Goal: Task Accomplishment & Management: Complete application form

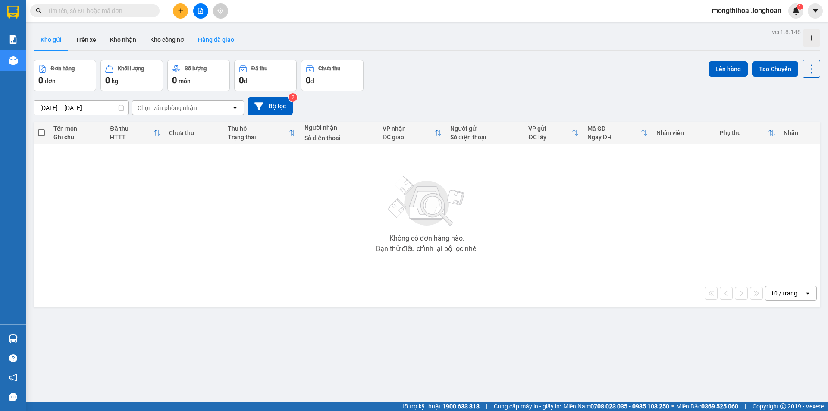
drag, startPoint x: 174, startPoint y: 6, endPoint x: 191, endPoint y: 43, distance: 40.7
click at [175, 9] on div at bounding box center [200, 10] width 65 height 15
click at [179, 16] on button at bounding box center [180, 10] width 15 height 15
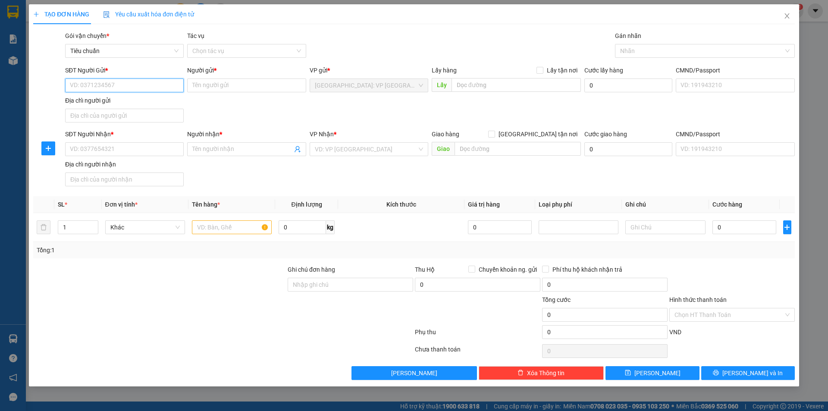
drag, startPoint x: 158, startPoint y: 84, endPoint x: 169, endPoint y: 84, distance: 11.2
click at [160, 85] on input "SĐT Người Gửi *" at bounding box center [124, 86] width 119 height 14
drag, startPoint x: 105, startPoint y: 103, endPoint x: 243, endPoint y: 141, distance: 143.8
click at [105, 103] on div "0399631989 - a nam" at bounding box center [124, 102] width 108 height 9
type input "0399631989"
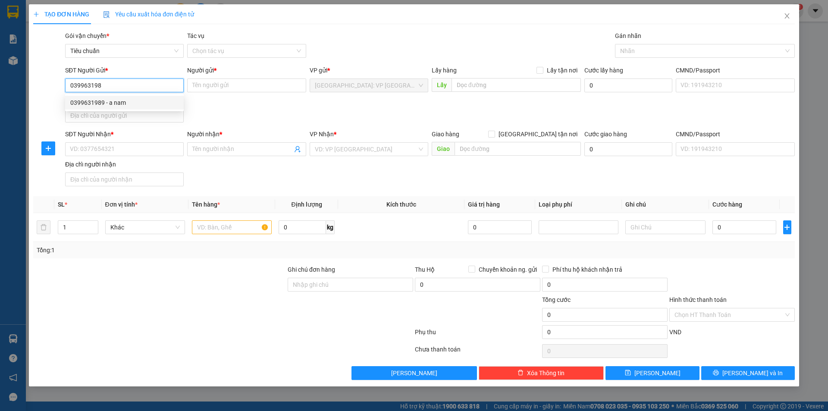
type input "a nam"
type input "0399631989"
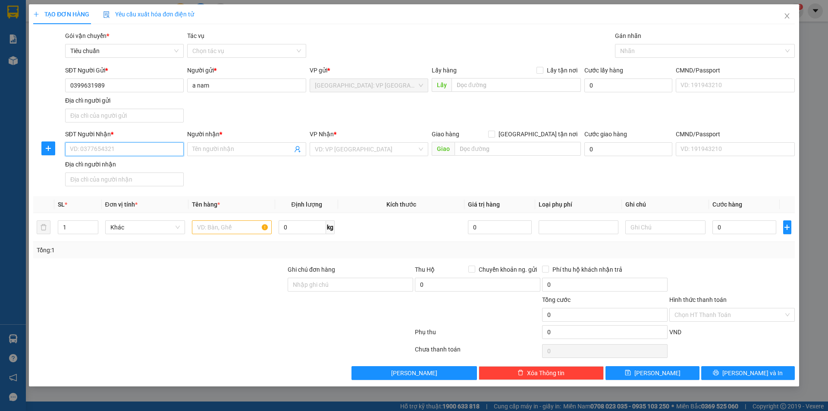
click at [169, 154] on input "SĐT Người Nhận *" at bounding box center [124, 149] width 119 height 14
type input "0342831832"
click at [241, 151] on input "Người nhận *" at bounding box center [242, 149] width 100 height 9
type input "c"
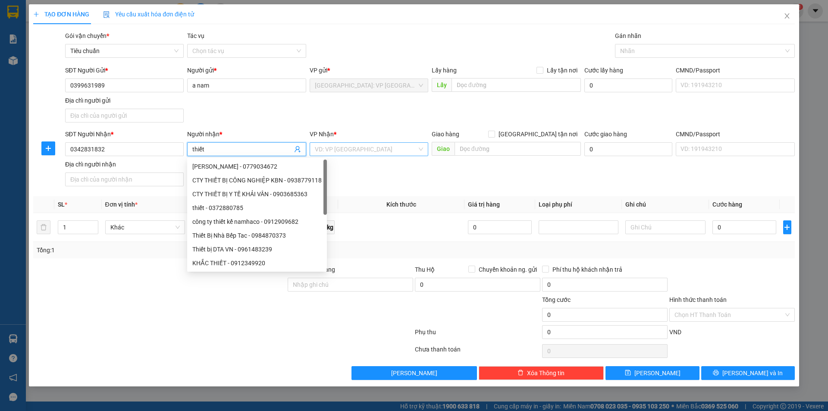
type input "thiết"
click at [389, 148] on input "search" at bounding box center [366, 149] width 102 height 13
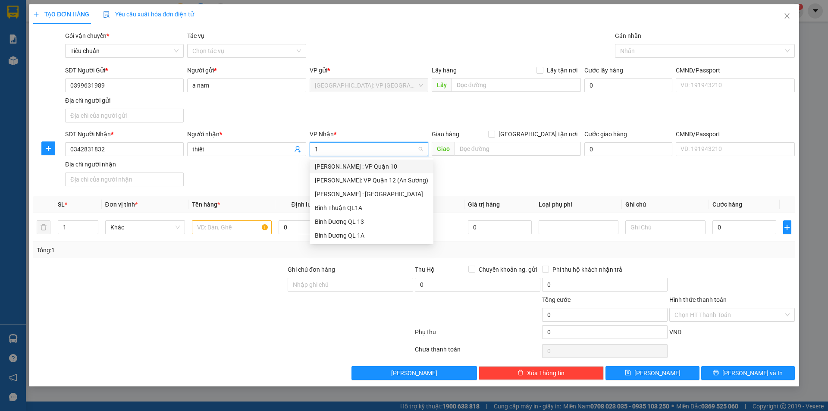
type input "12"
drag, startPoint x: 389, startPoint y: 180, endPoint x: 500, endPoint y: 151, distance: 114.1
click at [389, 179] on div "[PERSON_NAME] : [GEOGRAPHIC_DATA]" at bounding box center [371, 180] width 113 height 9
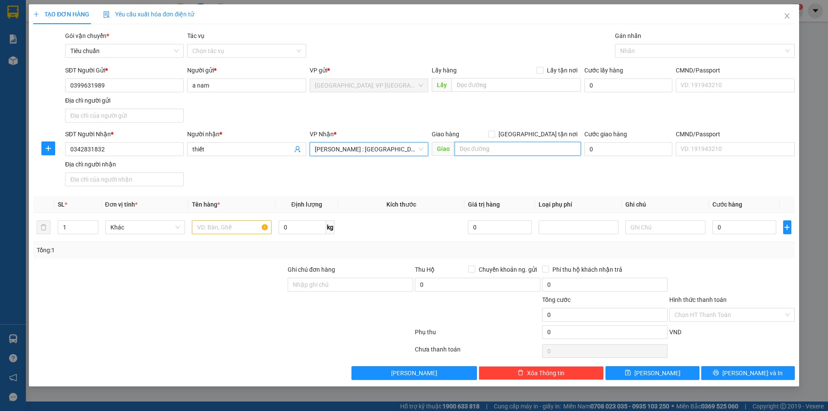
click at [499, 150] on input "text" at bounding box center [518, 149] width 126 height 14
type input "b"
click at [542, 151] on input "BLock ak3 akri city 77 [PERSON_NAME] p an lạc" at bounding box center [518, 149] width 126 height 14
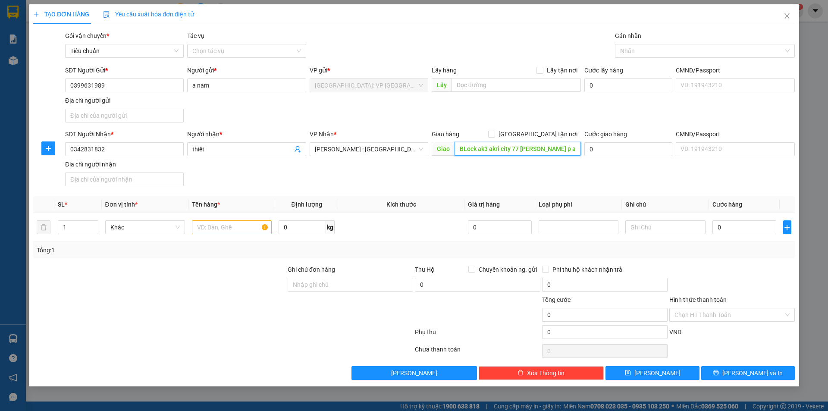
click at [562, 152] on input "BLock ak3 akri city 77 [PERSON_NAME] p an lạc" at bounding box center [518, 149] width 126 height 14
type input "BLock ak3 akri city 77 [PERSON_NAME] p an lạc bình tân hcm"
drag, startPoint x: 536, startPoint y: 132, endPoint x: 564, endPoint y: 107, distance: 37.8
click at [494, 132] on input "[GEOGRAPHIC_DATA] tận nơi" at bounding box center [491, 134] width 6 height 6
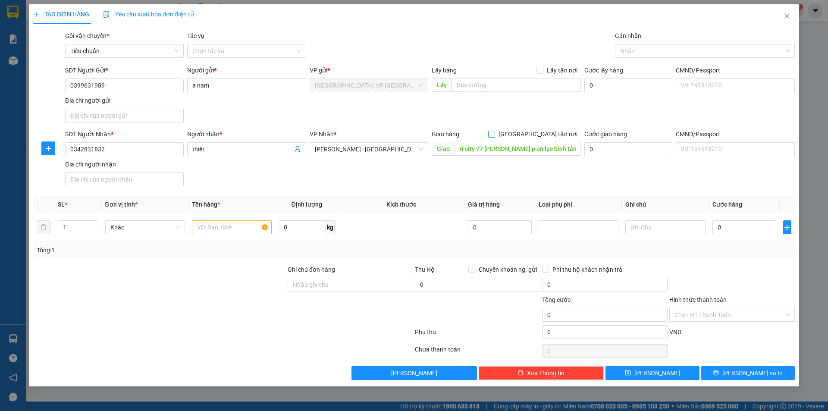
checkbox input "true"
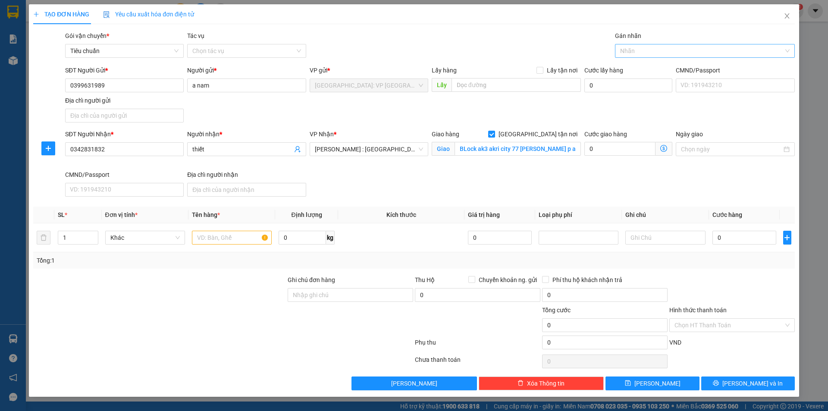
click at [627, 51] on div at bounding box center [700, 51] width 167 height 10
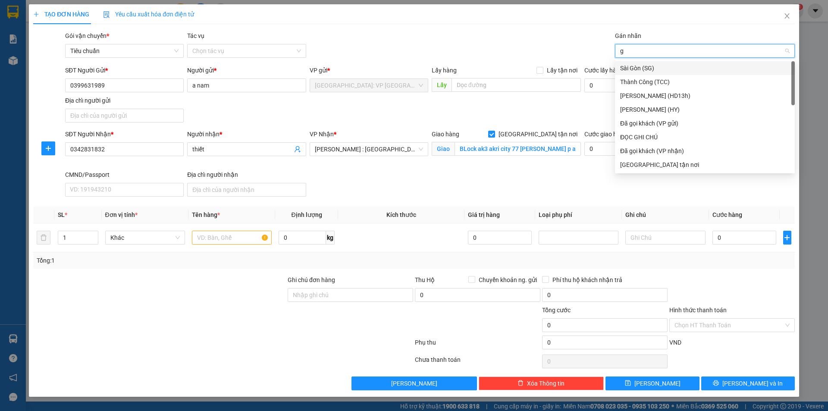
type input "gi"
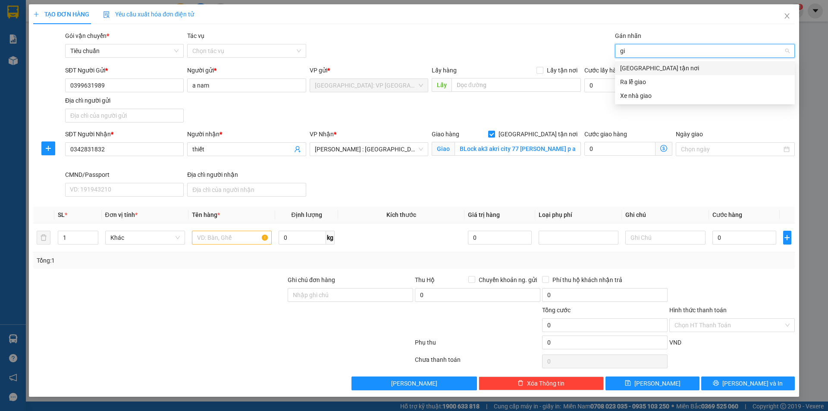
click at [635, 71] on div "[GEOGRAPHIC_DATA] tận nơi" at bounding box center [705, 67] width 170 height 9
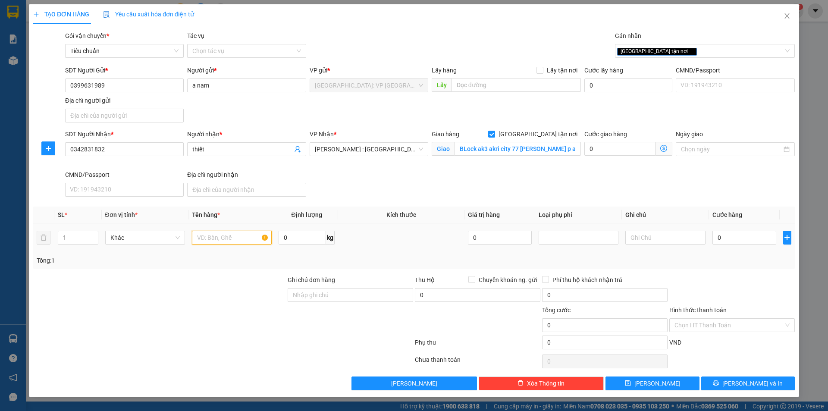
click at [229, 244] on input "text" at bounding box center [232, 238] width 80 height 14
type input "1 thùng xốp ( trang trí bể cá )"
click at [344, 295] on input "Ghi chú đơn hàng" at bounding box center [351, 295] width 126 height 14
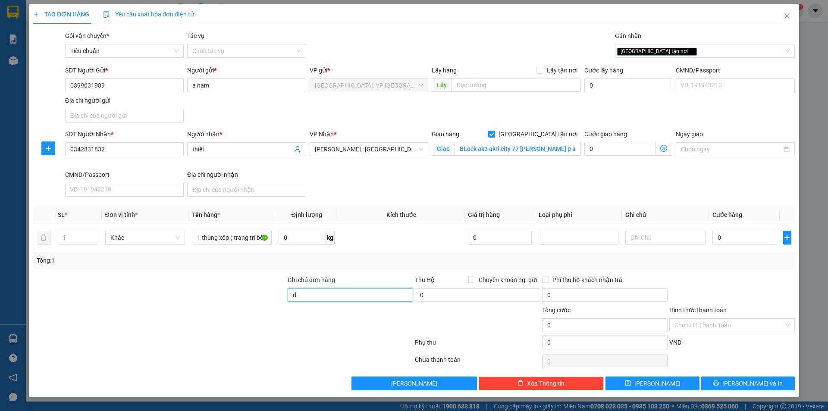
type input "d"
type input "đ"
type input "d"
type input "để đúng chiều"
click at [729, 243] on input "0" at bounding box center [745, 238] width 64 height 14
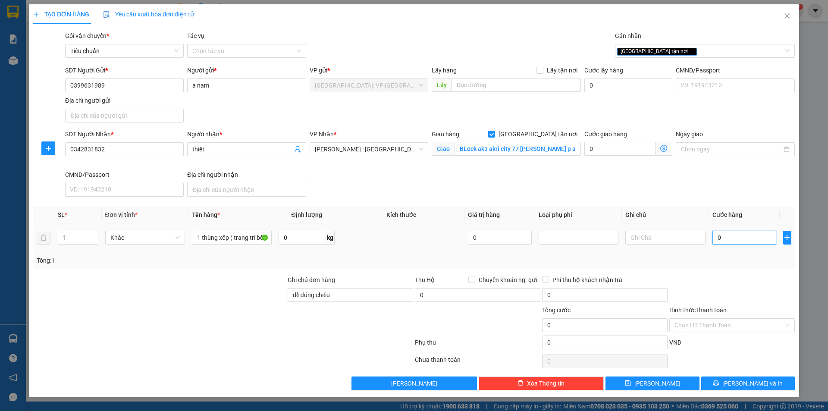
type input "2"
type input "25"
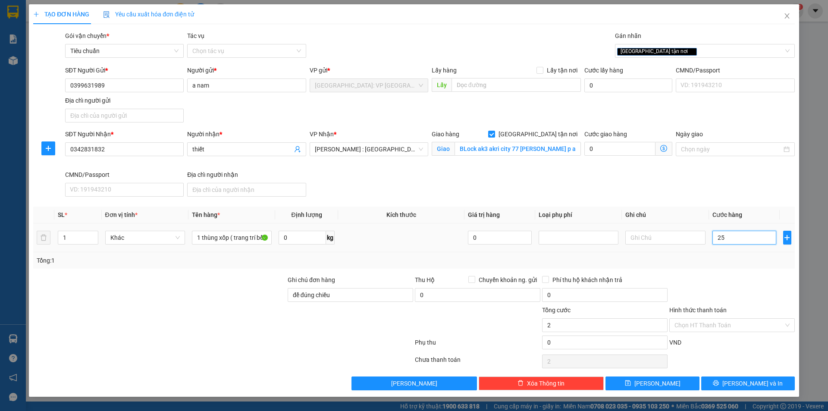
type input "25"
type input "250"
type input "2.500"
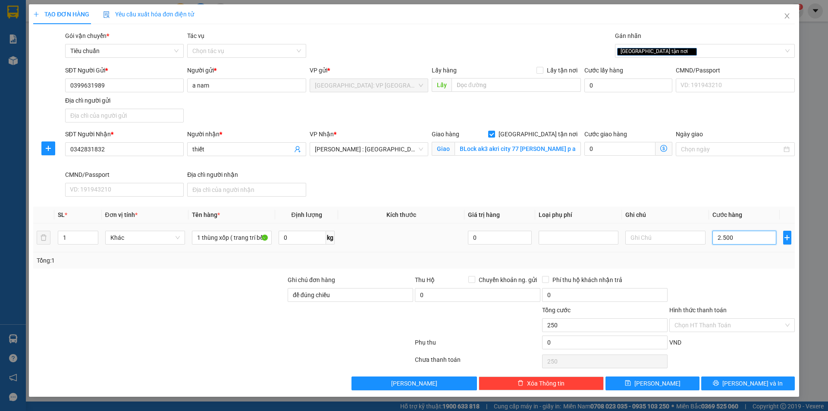
type input "2.500"
type input "25.000"
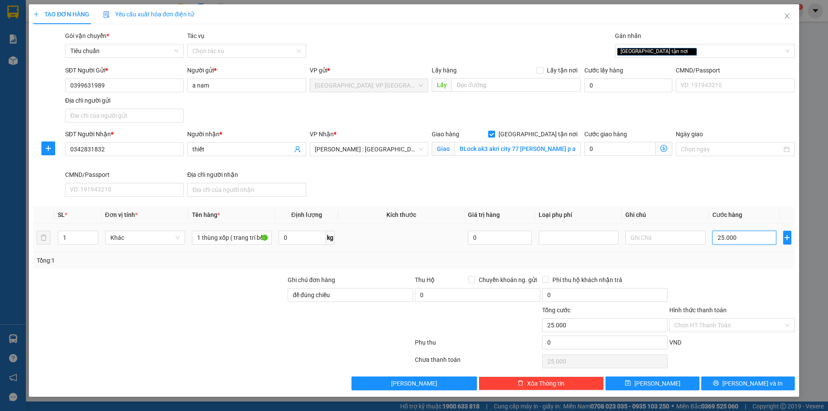
type input "250.000"
click at [719, 384] on icon "printer" at bounding box center [716, 383] width 6 height 6
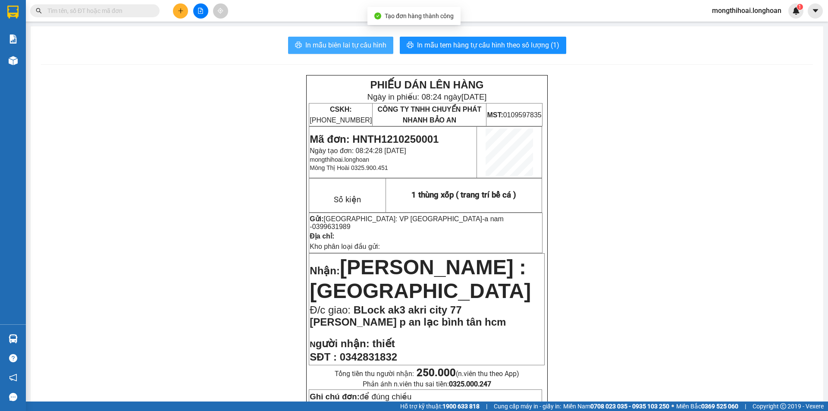
click at [378, 43] on span "In mẫu biên lai tự cấu hình" at bounding box center [345, 45] width 81 height 11
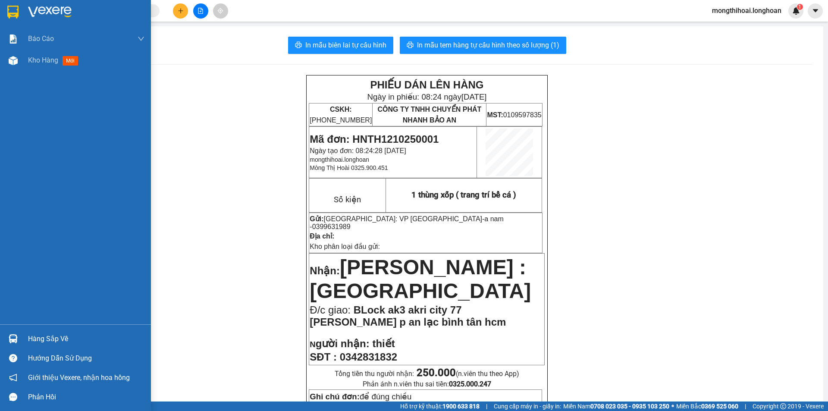
click at [0, 6] on div at bounding box center [75, 14] width 151 height 28
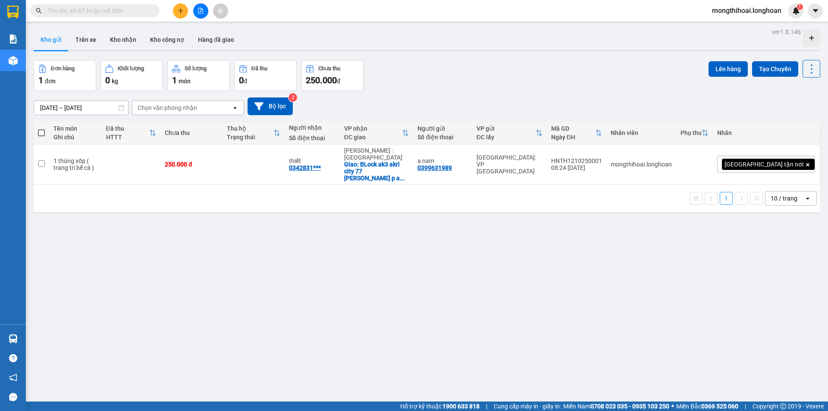
click at [127, 9] on input "text" at bounding box center [98, 10] width 102 height 9
paste input "0905180081"
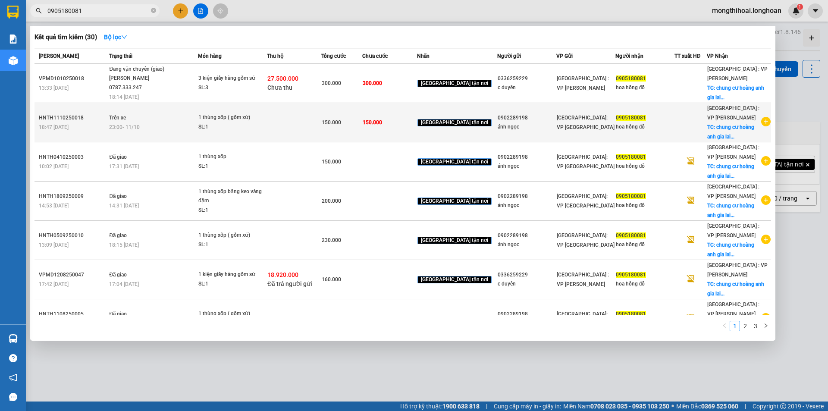
type input "0905180081"
click at [310, 123] on td at bounding box center [294, 122] width 54 height 39
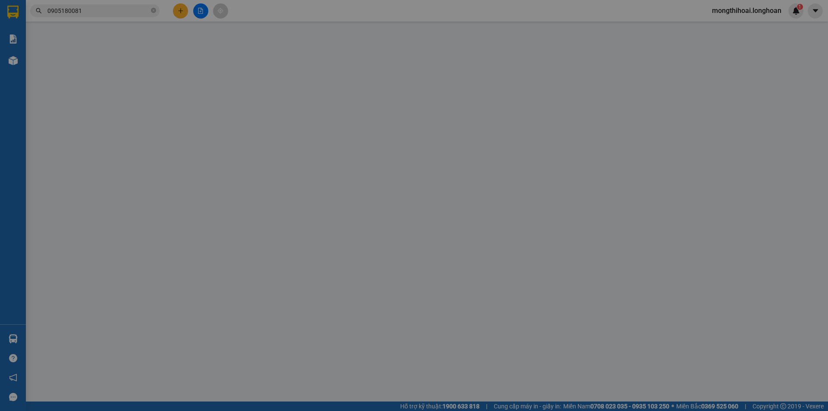
type input "0902289198"
type input "ánh ngọc"
type input "0905180081"
type input "hoa hồng đổ"
checkbox input "true"
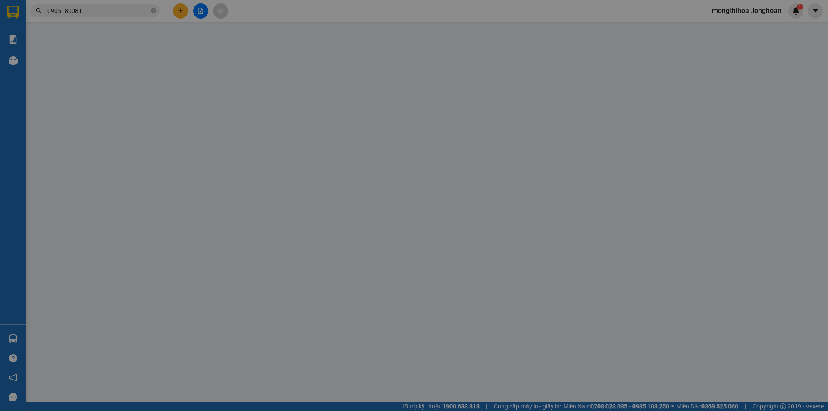
type input "chung cư hoàng anh gia lai 72 hàm nghi, phường thac gián, Q thanh khê ĐN"
type input "hàng gốm xứ dễ vỡ xin nhe, hư vỡ không chịu trách nhiệm đã bên người gửi r"
type input "0"
type input "150.000"
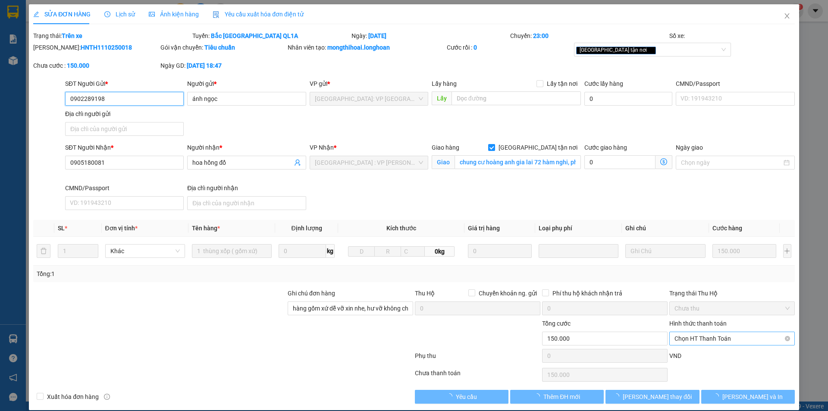
click at [731, 337] on span "Chọn HT Thanh Toán" at bounding box center [732, 338] width 115 height 13
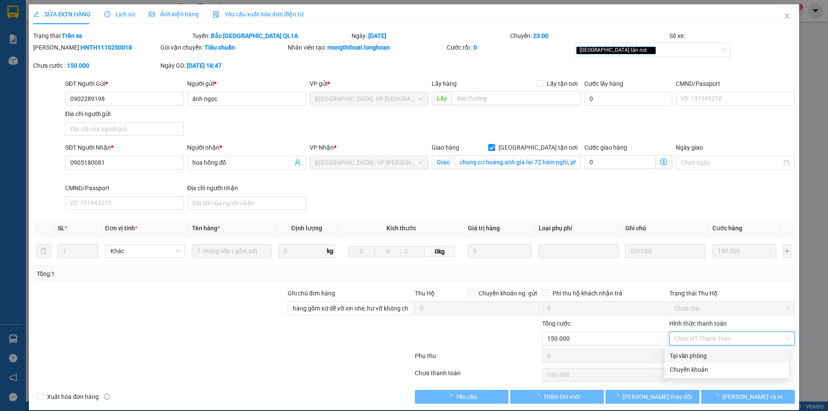
click at [688, 353] on div "Tại văn phòng" at bounding box center [727, 355] width 114 height 9
type input "0"
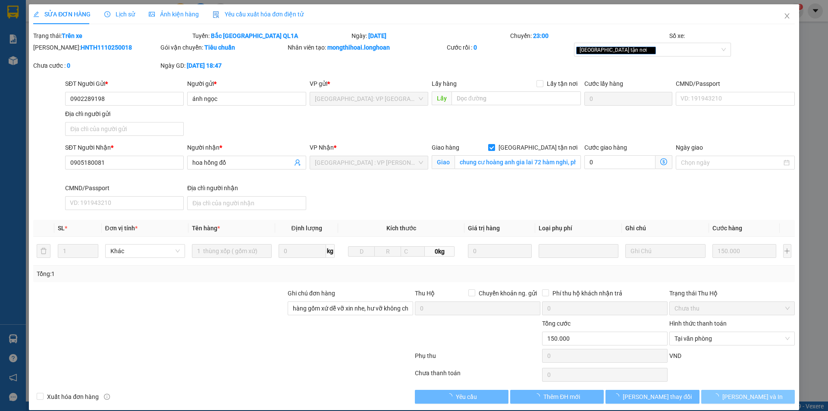
click at [751, 400] on span "[PERSON_NAME] và In" at bounding box center [753, 396] width 60 height 9
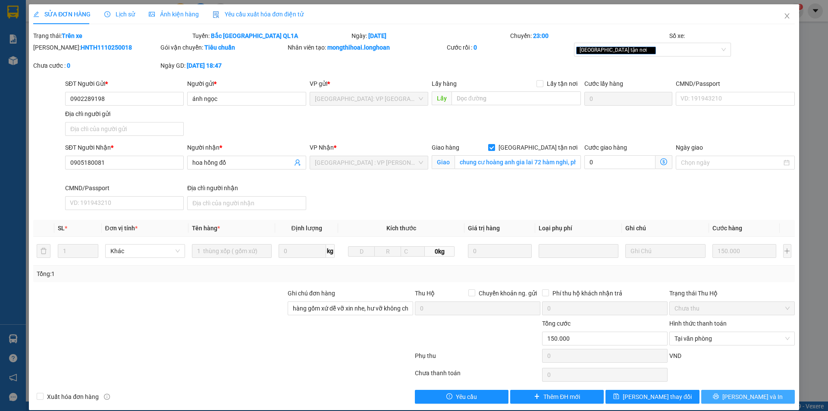
click at [749, 392] on span "[PERSON_NAME] và In" at bounding box center [753, 396] width 60 height 9
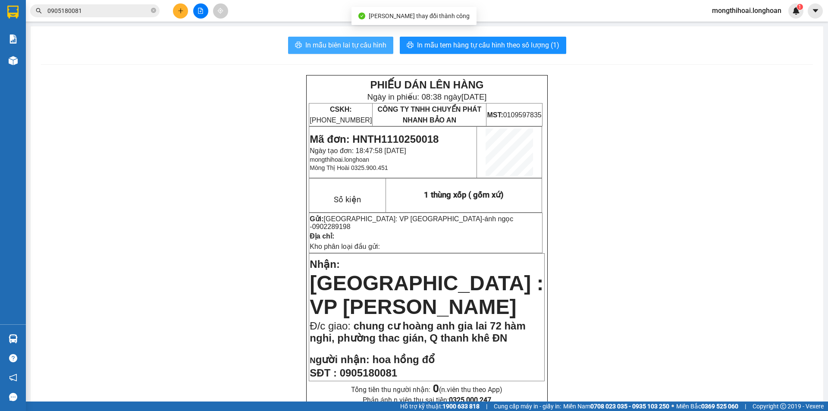
drag, startPoint x: 371, startPoint y: 45, endPoint x: 532, endPoint y: 170, distance: 204.1
click at [372, 45] on span "In mẫu biên lai tự cấu hình" at bounding box center [345, 45] width 81 height 11
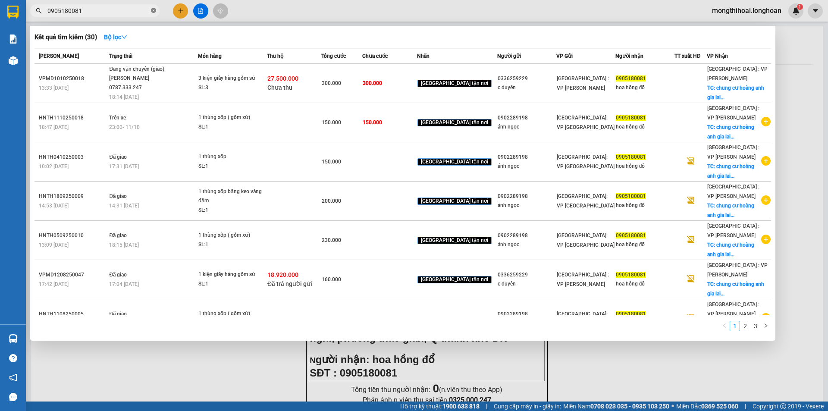
click at [155, 11] on icon "close-circle" at bounding box center [153, 10] width 5 height 5
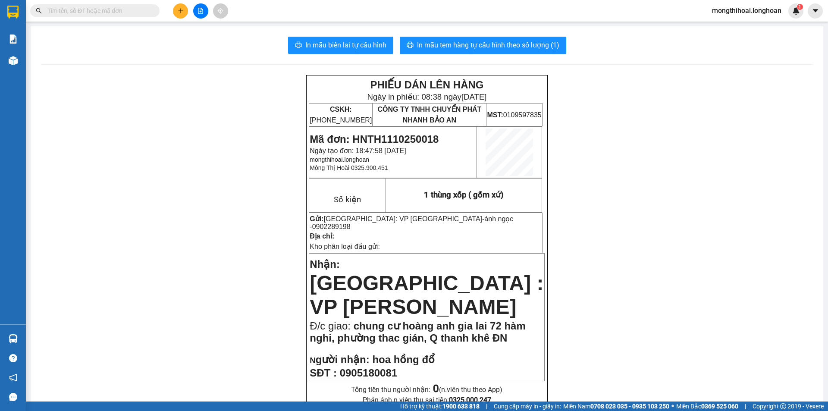
click at [139, 10] on input "text" at bounding box center [98, 10] width 102 height 9
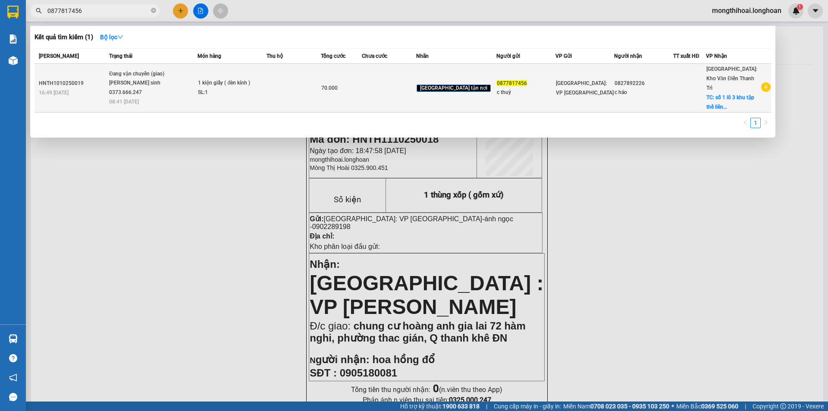
type input "0877817456"
click at [289, 82] on td at bounding box center [294, 88] width 54 height 49
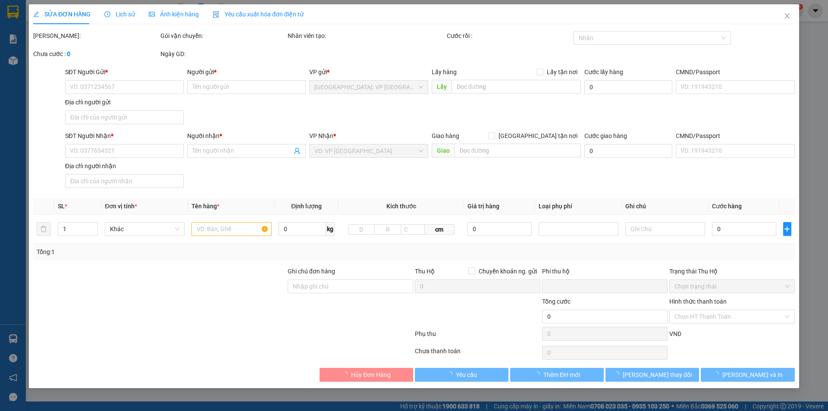
type input "0877817456"
type input "c thuỷ"
type input "0827892226"
type input "c hảo"
checkbox input "true"
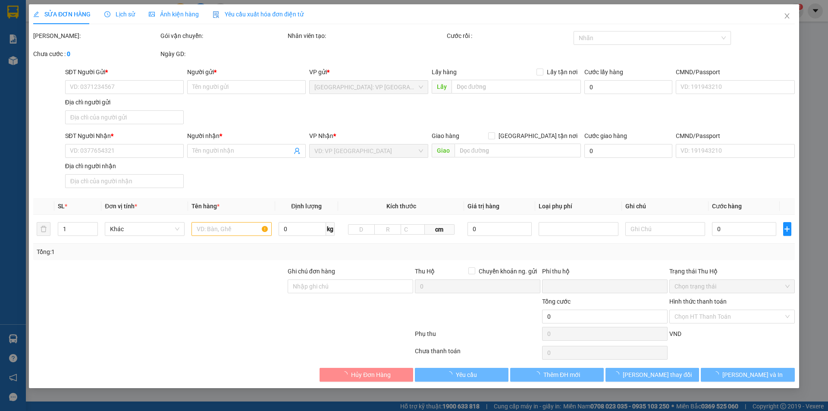
type input "số 1 lô 3 khu tập thể liên cơ quan đường [PERSON_NAME]. thuật xã [GEOGRAPHIC_DA…"
type input "hàng đèn có kính hư vỡ 0 không đền đã báo bên người ngưởi hàng r"
type input "0"
type input "70.000"
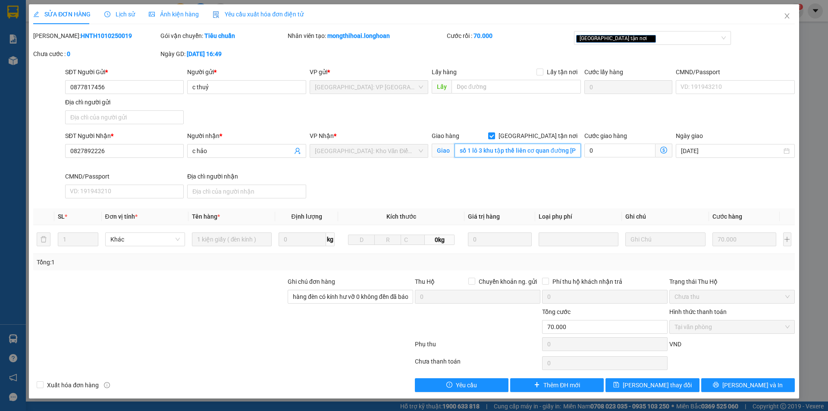
click at [525, 154] on input "số 1 lô 3 khu tập thể liên cơ quan đường [PERSON_NAME]. thuật xã [GEOGRAPHIC_DA…" at bounding box center [518, 151] width 126 height 14
click at [522, 150] on input "số 1 lô 3 khu tập thể liên cơ quan đường [PERSON_NAME]. thuật xã [GEOGRAPHIC_DA…" at bounding box center [518, 151] width 126 height 14
click at [125, 12] on span "Lịch sử" at bounding box center [119, 14] width 31 height 7
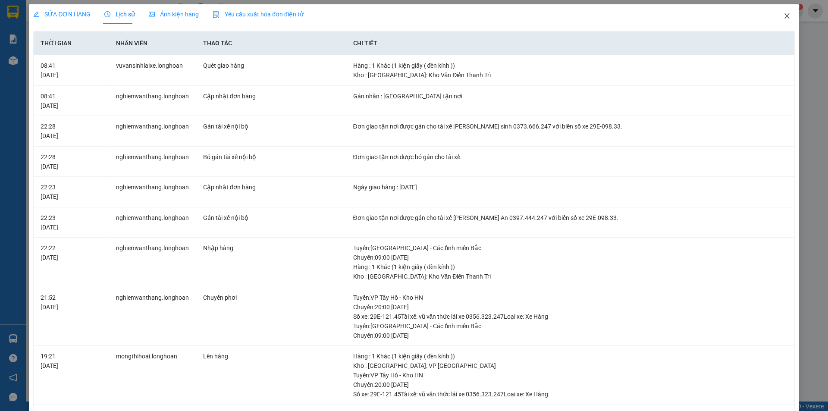
drag, startPoint x: 782, startPoint y: 7, endPoint x: 774, endPoint y: 9, distance: 7.4
click at [785, 7] on span "Close" at bounding box center [787, 16] width 24 height 24
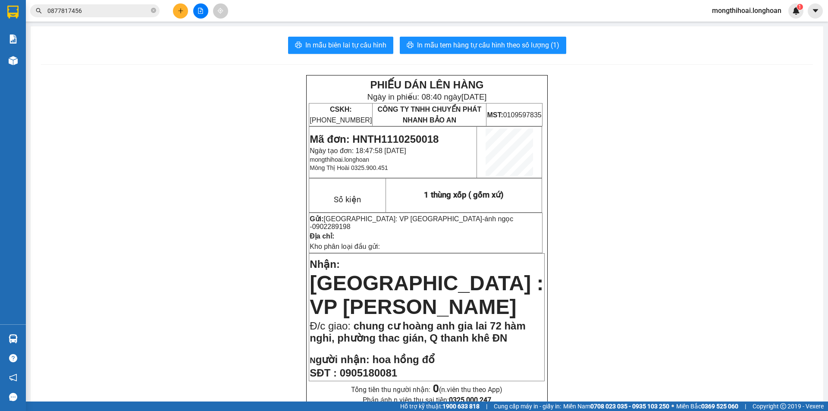
click at [107, 14] on input "0877817456" at bounding box center [98, 10] width 102 height 9
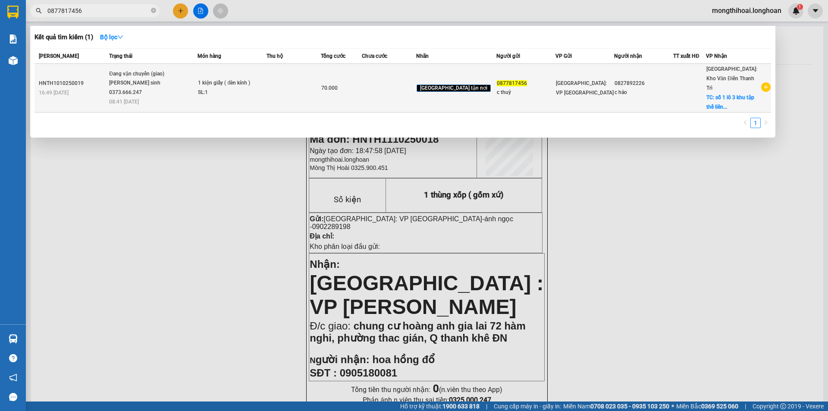
click at [263, 88] on div "SL: 1" at bounding box center [230, 92] width 65 height 9
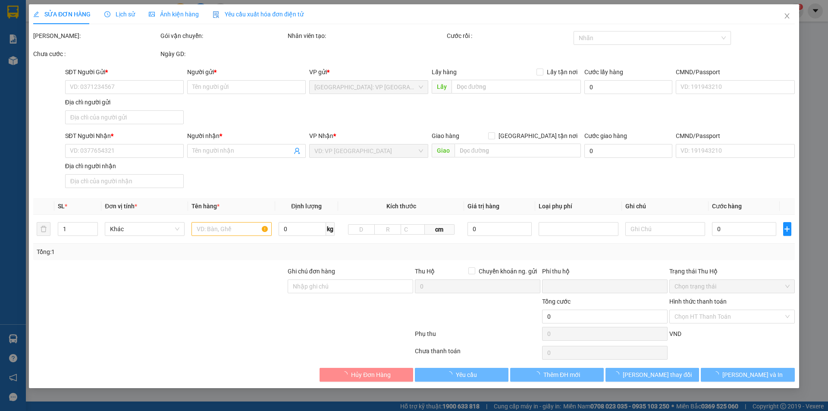
type input "0877817456"
type input "c thuỷ"
type input "0827892226"
type input "c hảo"
checkbox input "true"
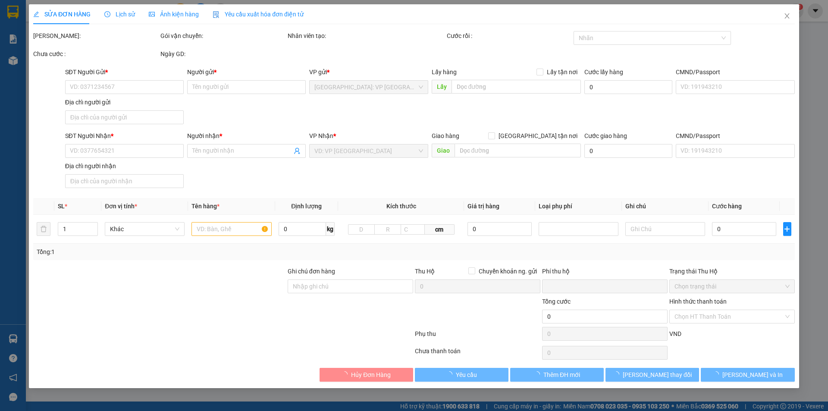
type input "số 1 lô 3 khu tập thể liên cơ quan đường [PERSON_NAME]. thuật xã [GEOGRAPHIC_DA…"
type input "hàng đèn có kính hư vỡ 0 không đền đã báo bên người ngưởi hàng r"
type input "0"
type input "70.000"
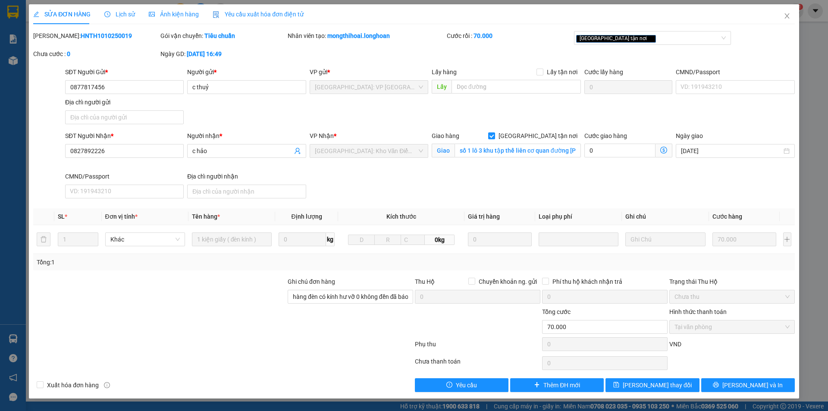
click at [126, 7] on div "Lịch sử" at bounding box center [119, 14] width 31 height 20
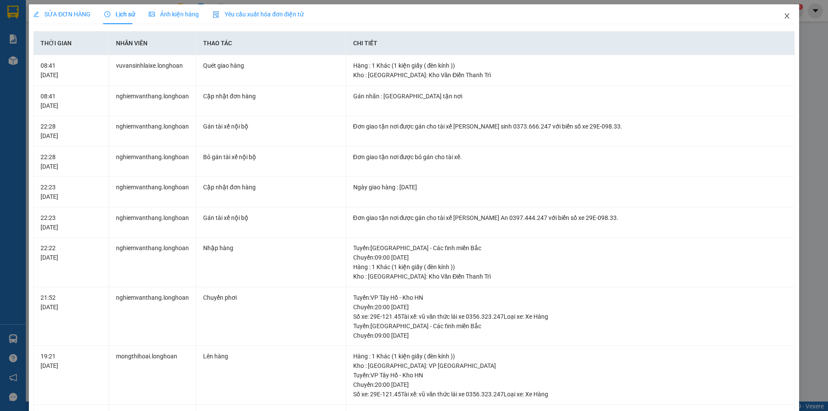
click at [784, 13] on icon "close" at bounding box center [787, 16] width 7 height 7
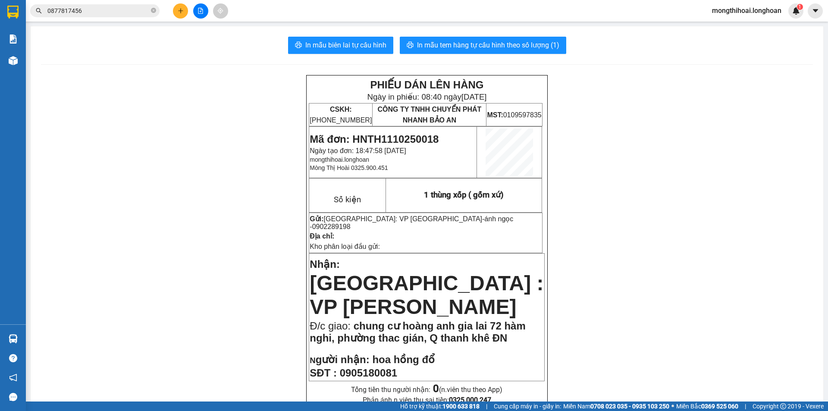
click at [99, 4] on span "0877817456" at bounding box center [94, 10] width 129 height 13
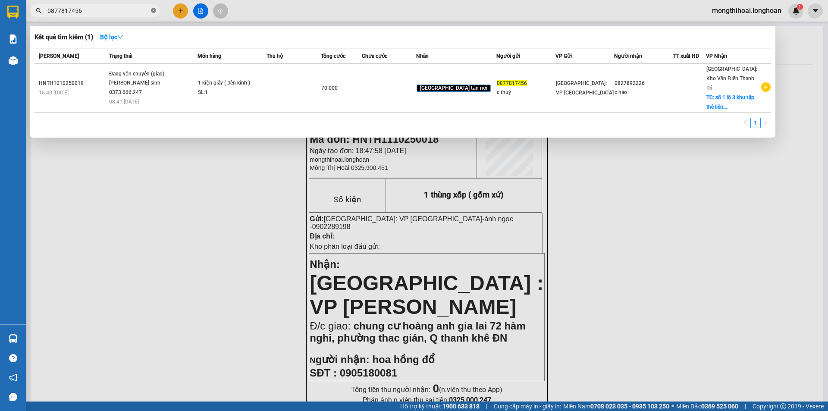
click at [152, 8] on span at bounding box center [153, 11] width 5 height 8
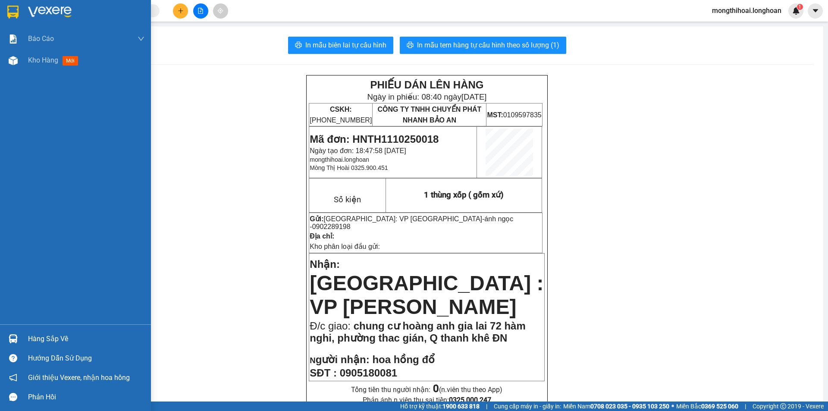
click at [10, 11] on img at bounding box center [12, 12] width 11 height 13
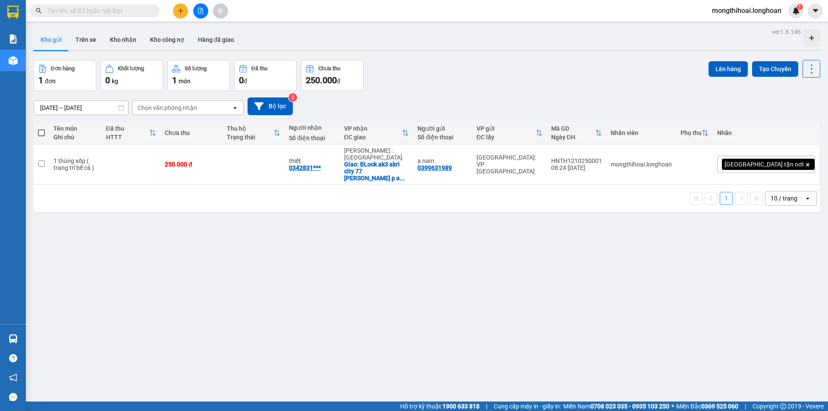
click at [138, 12] on input "text" at bounding box center [98, 10] width 102 height 9
paste input "0377416505"
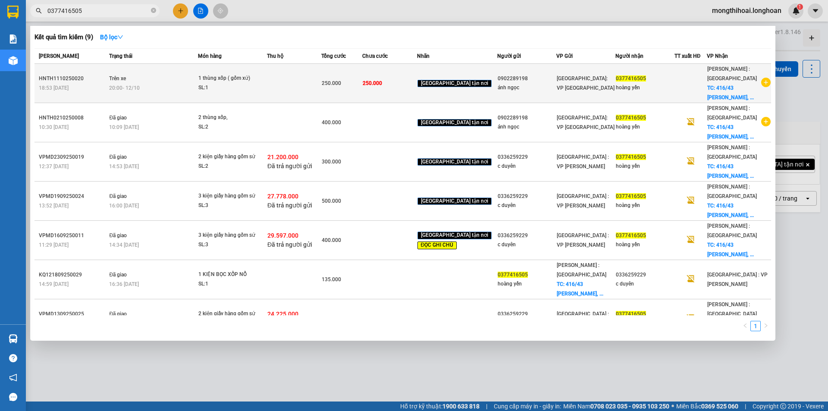
type input "0377416505"
click at [297, 86] on td at bounding box center [294, 83] width 54 height 39
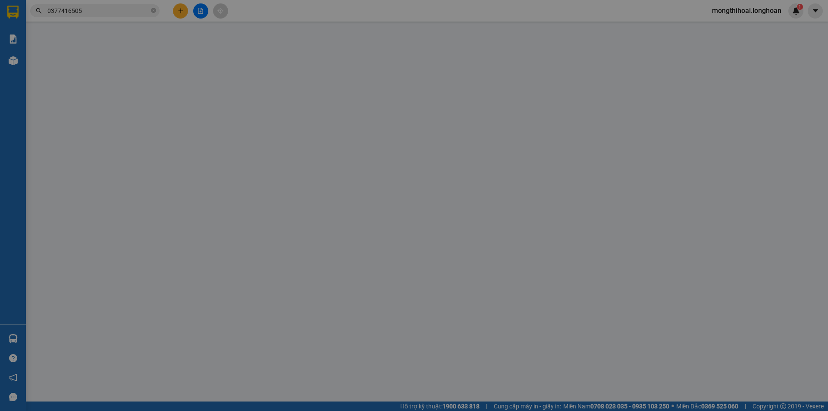
type input "0902289198"
type input "ánh ngọc"
type input "0377416505"
type input "hoàng yến"
checkbox input "true"
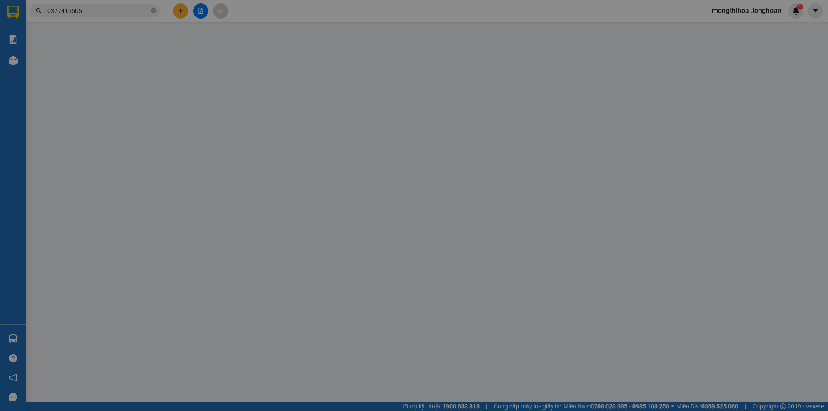
type input "416/43 [PERSON_NAME], P4 Q3 hcm"
type input "hàng gốm xứ dễ vỡ xin nhe, hư vỡ không chịu trách nhiệm đã bên người gửi r"
type input "0"
type input "250.000"
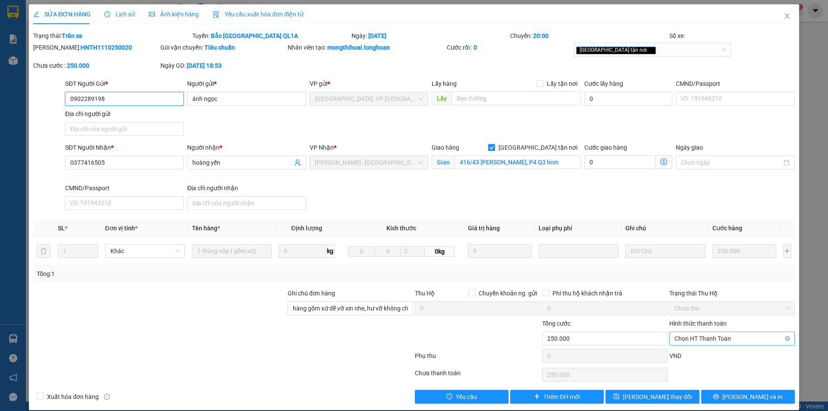
click at [713, 342] on span "Chọn HT Thanh Toán" at bounding box center [732, 338] width 115 height 13
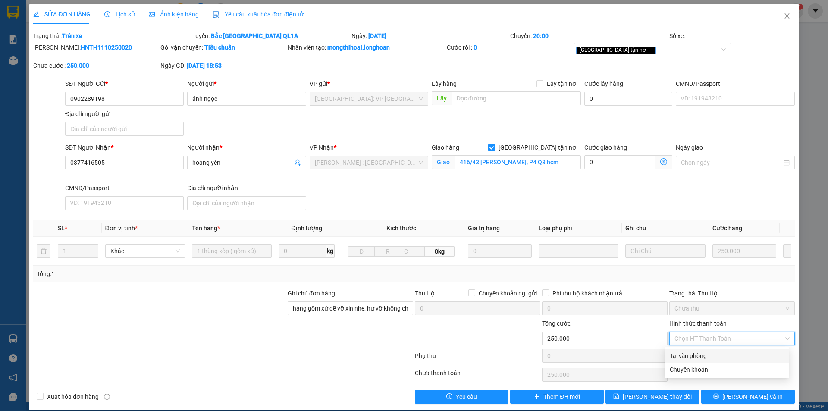
click at [704, 354] on div "Tại văn phòng" at bounding box center [727, 355] width 114 height 9
type input "0"
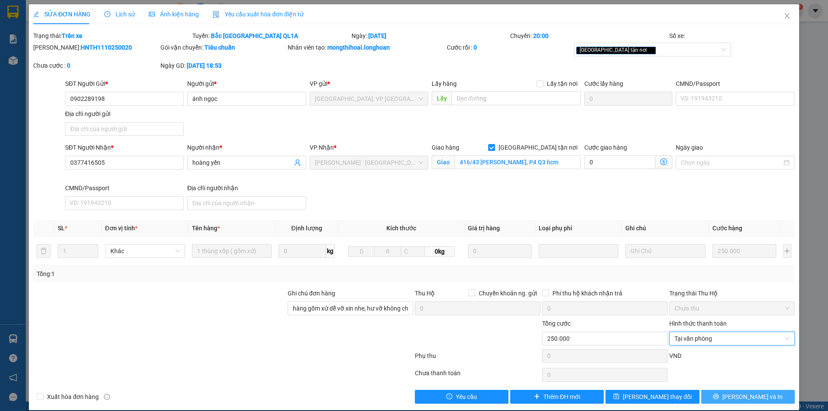
click at [719, 399] on icon "printer" at bounding box center [716, 396] width 6 height 6
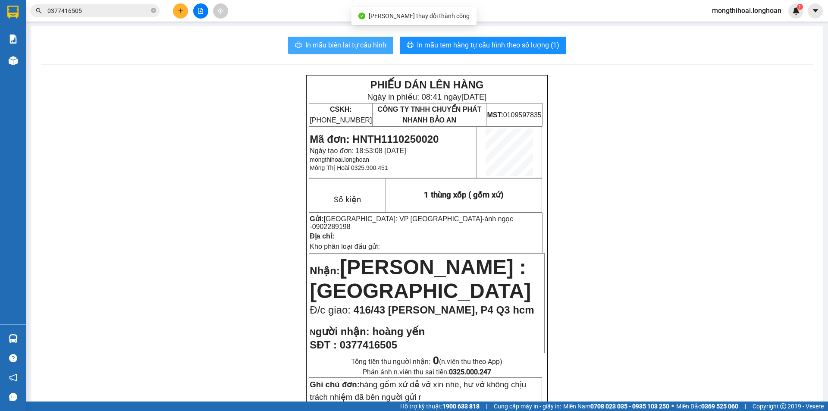
click at [365, 39] on button "In mẫu biên lai tự cấu hình" at bounding box center [340, 45] width 105 height 17
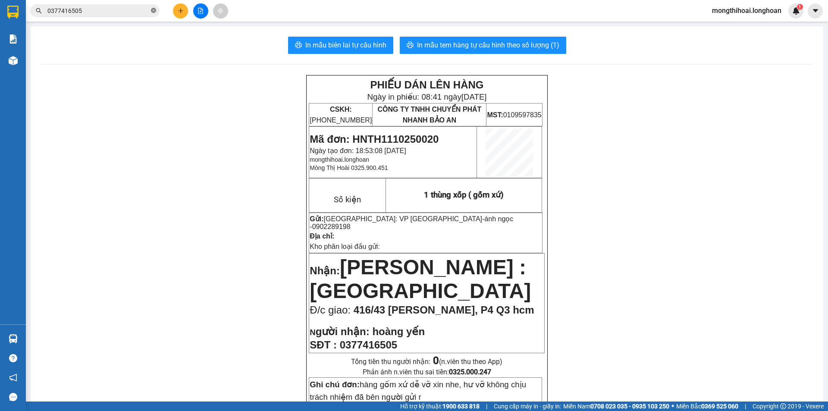
click at [152, 10] on icon "close-circle" at bounding box center [153, 10] width 5 height 5
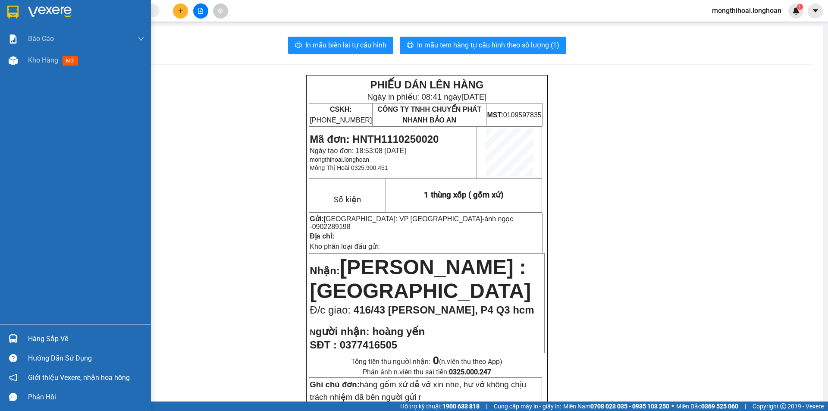
click at [5, 14] on div at bounding box center [75, 14] width 151 height 28
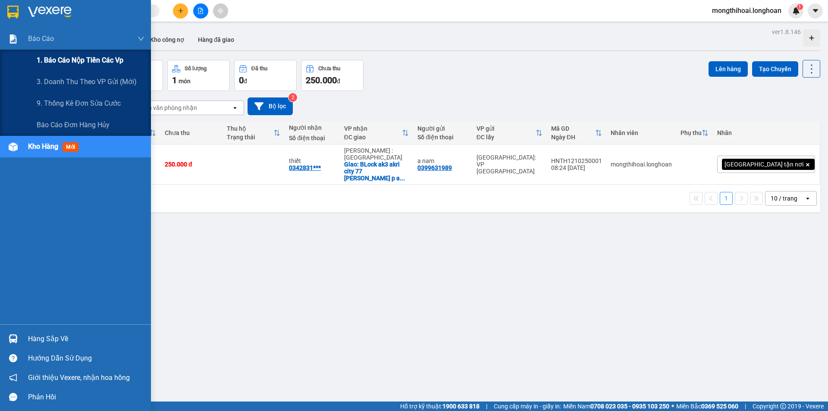
click at [110, 62] on span "1. Báo cáo nộp tiền các vp" at bounding box center [80, 60] width 87 height 11
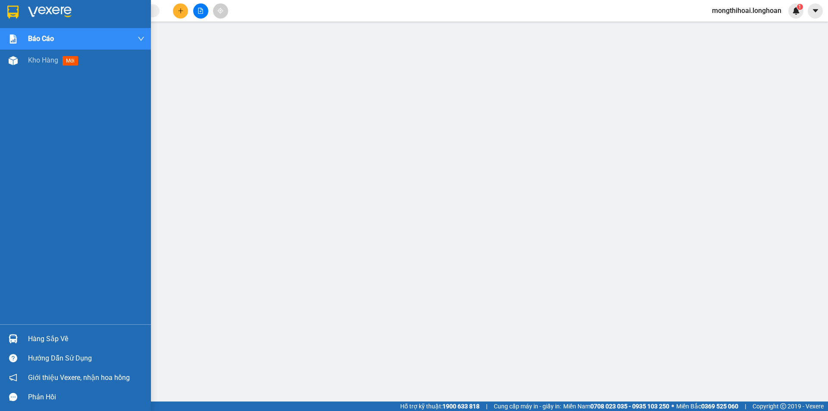
click at [0, 6] on div at bounding box center [75, 14] width 151 height 28
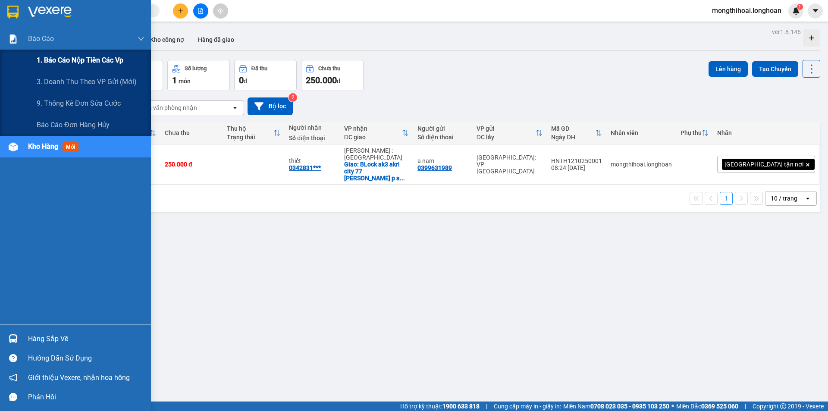
drag, startPoint x: 90, startPoint y: 56, endPoint x: 139, endPoint y: 52, distance: 49.3
click at [92, 56] on span "1. Báo cáo nộp tiền các vp" at bounding box center [80, 60] width 87 height 11
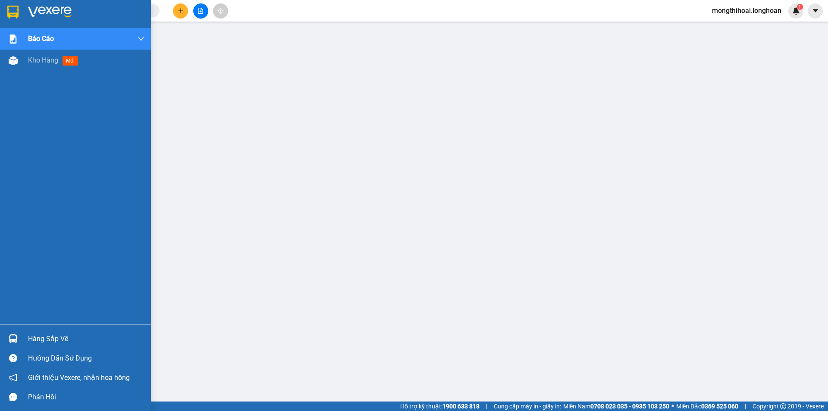
click at [4, 6] on div at bounding box center [75, 14] width 151 height 28
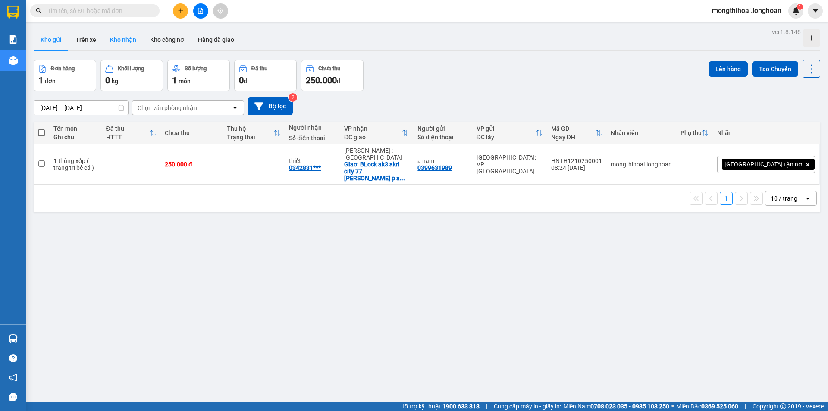
click at [116, 36] on button "Kho nhận" at bounding box center [123, 39] width 40 height 21
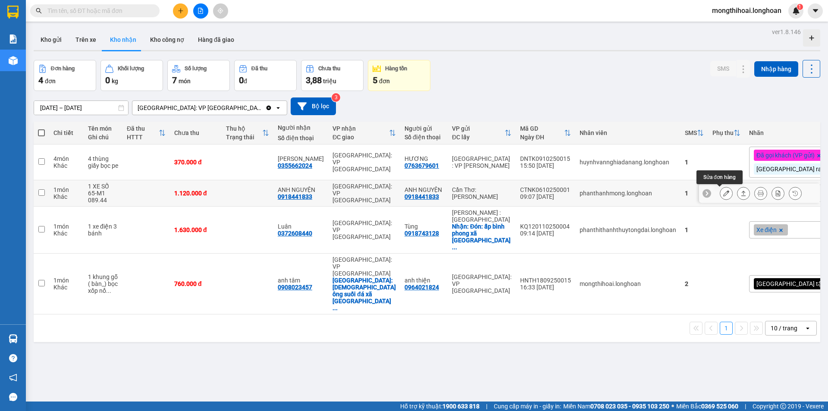
click at [720, 198] on button at bounding box center [726, 193] width 12 height 15
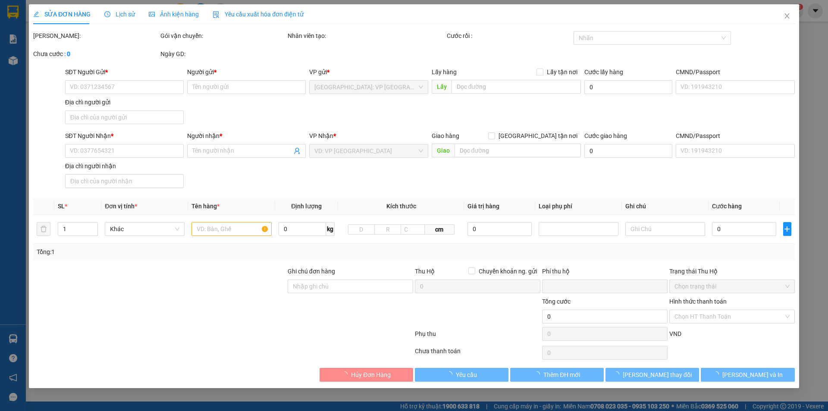
type input "0918441833"
type input "ANH NGUYỆN"
type input "0918441833"
type input "ANH NGUYỆN"
type input "1 CHÌA KHÓA +1 CAVET"
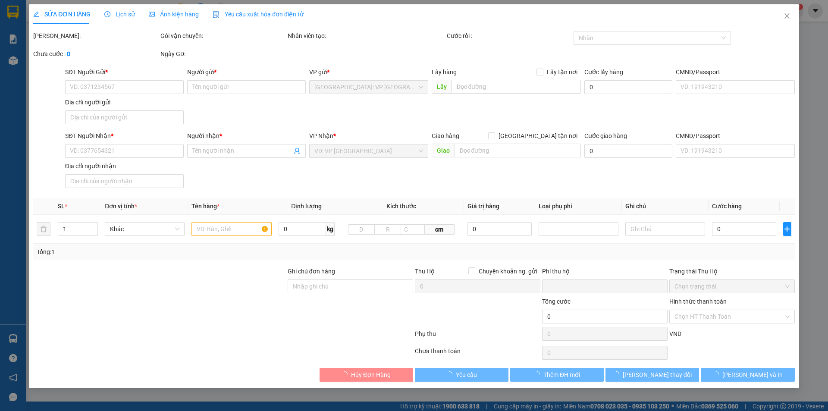
type input "0"
type input "1.120.000"
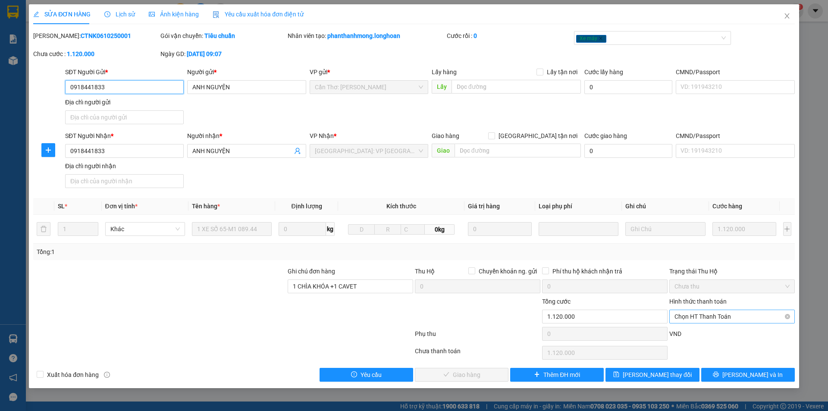
click at [727, 311] on span "Chọn HT Thanh Toán" at bounding box center [732, 316] width 115 height 13
drag, startPoint x: 786, startPoint y: 12, endPoint x: 782, endPoint y: 13, distance: 4.5
click at [782, 13] on span "Close" at bounding box center [787, 16] width 24 height 24
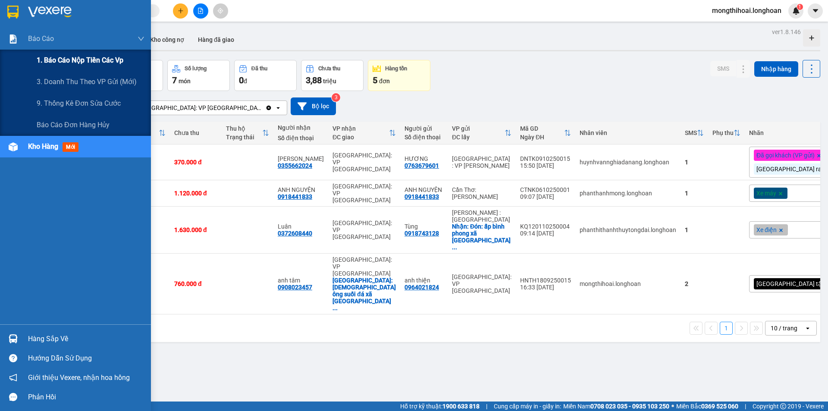
click at [78, 59] on span "1. Báo cáo nộp tiền các vp" at bounding box center [80, 60] width 87 height 11
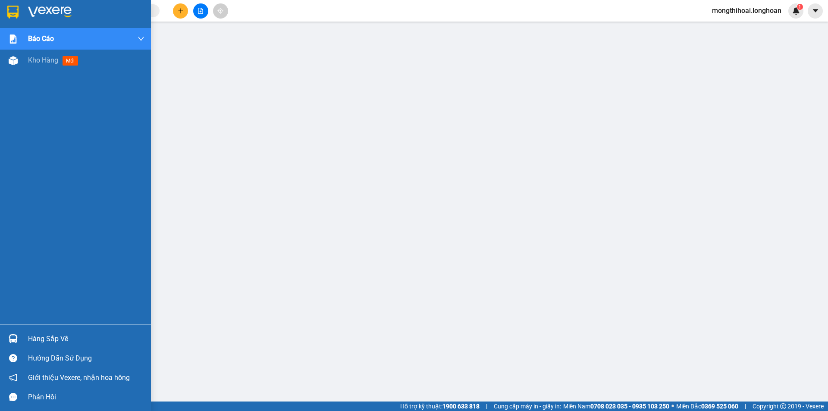
click at [0, 16] on div at bounding box center [75, 14] width 151 height 28
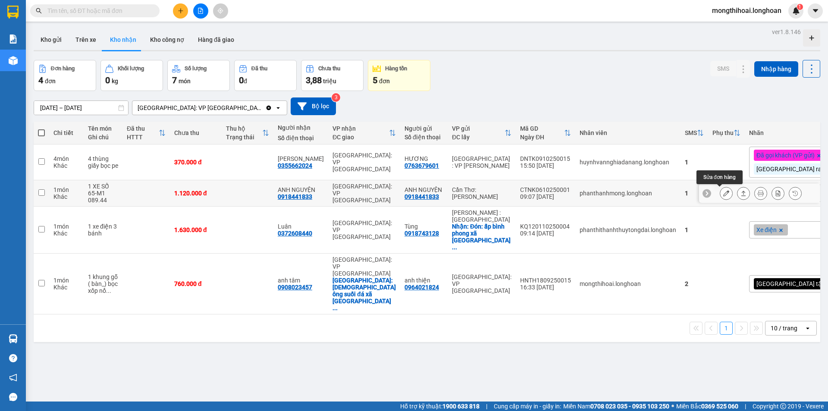
click at [723, 194] on button at bounding box center [726, 193] width 12 height 15
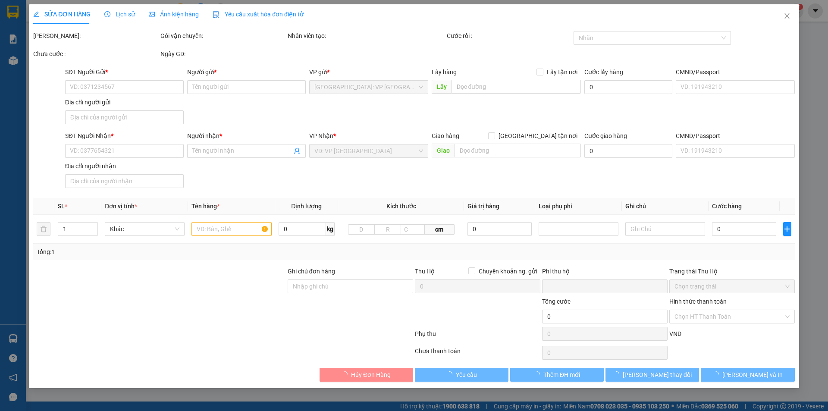
type input "0918441833"
type input "ANH NGUYỆN"
type input "0918441833"
type input "ANH NGUYỆN"
type input "1 CHÌA KHÓA +1 CAVET"
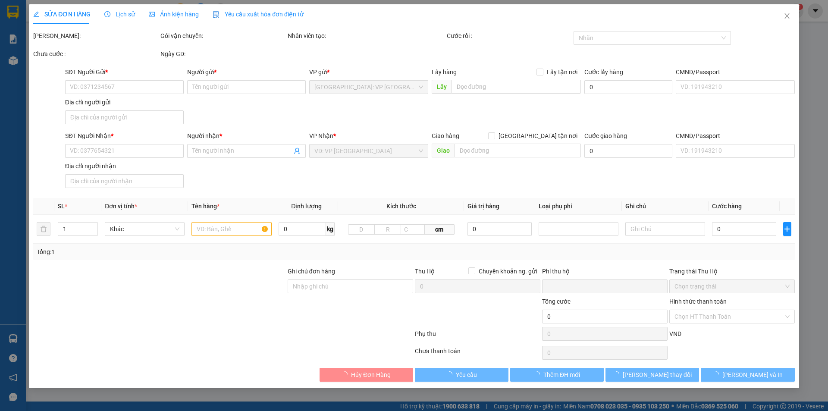
type input "0"
type input "1.120.000"
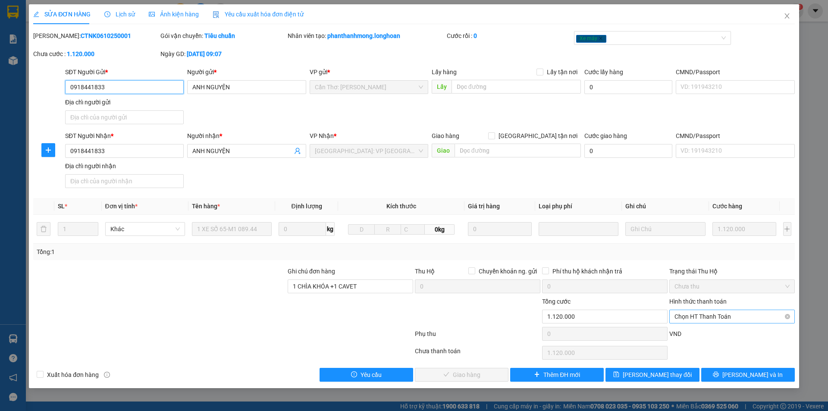
click at [729, 313] on span "Chọn HT Thanh Toán" at bounding box center [732, 316] width 115 height 13
click at [777, 12] on span "Close" at bounding box center [787, 16] width 24 height 24
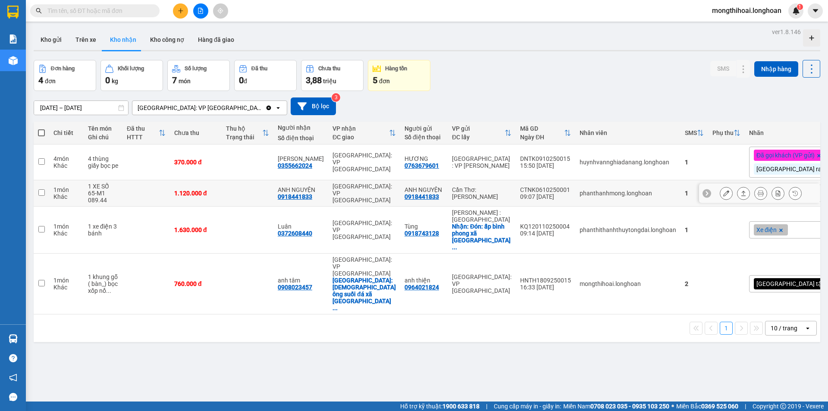
click at [723, 195] on icon at bounding box center [726, 193] width 6 height 6
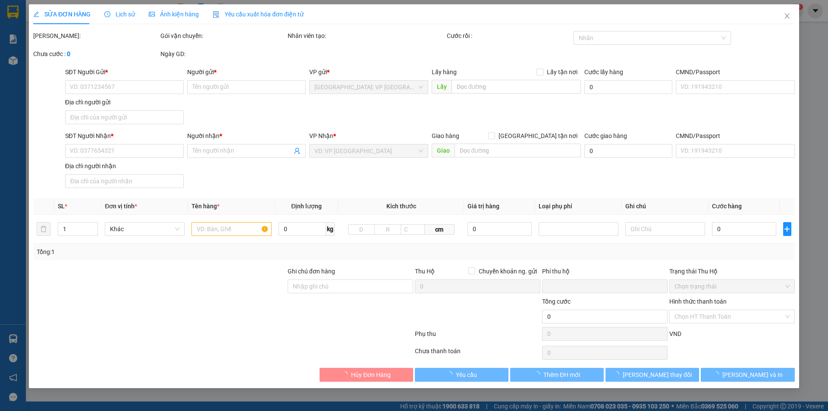
type input "0918441833"
type input "ANH NGUYỆN"
type input "0918441833"
type input "ANH NGUYỆN"
type input "1 CHÌA KHÓA +1 CAVET"
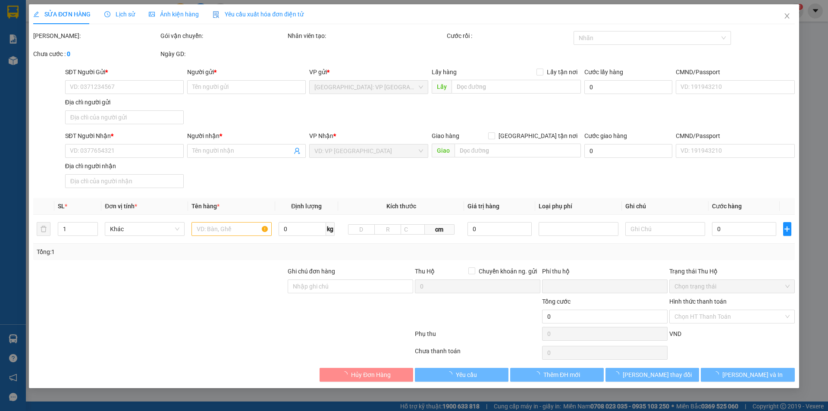
type input "0"
type input "1.120.000"
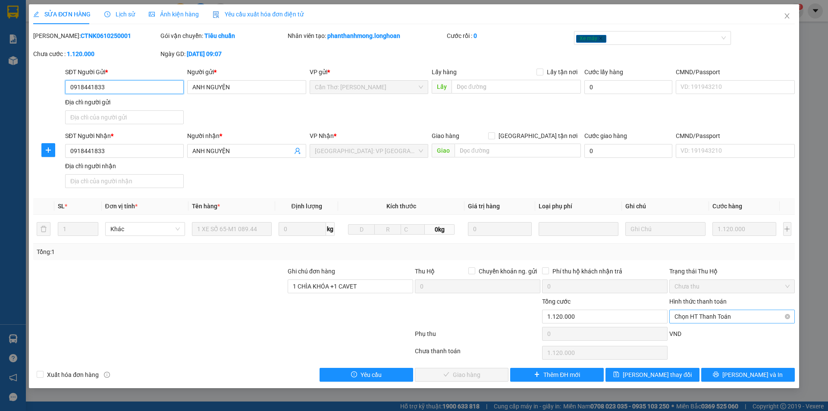
click at [719, 316] on span "Chọn HT Thanh Toán" at bounding box center [732, 316] width 115 height 13
click at [704, 333] on div "Tại văn phòng" at bounding box center [732, 333] width 115 height 9
type input "0"
click at [480, 375] on span "[PERSON_NAME] và Giao hàng" at bounding box center [472, 374] width 83 height 9
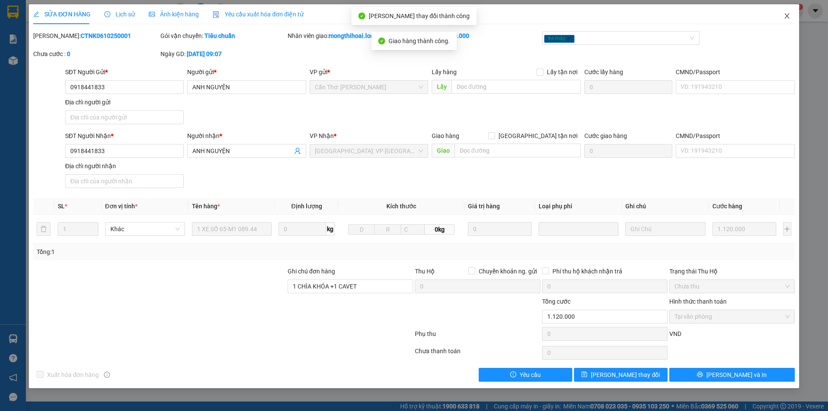
click at [791, 10] on span "Close" at bounding box center [787, 16] width 24 height 24
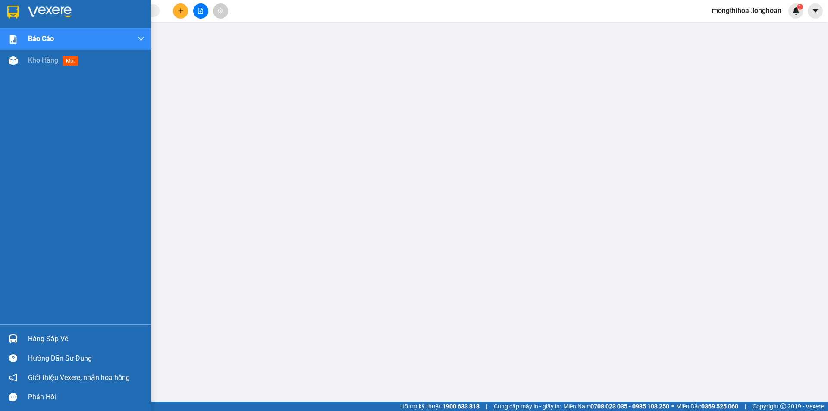
click at [7, 13] on img at bounding box center [12, 12] width 11 height 13
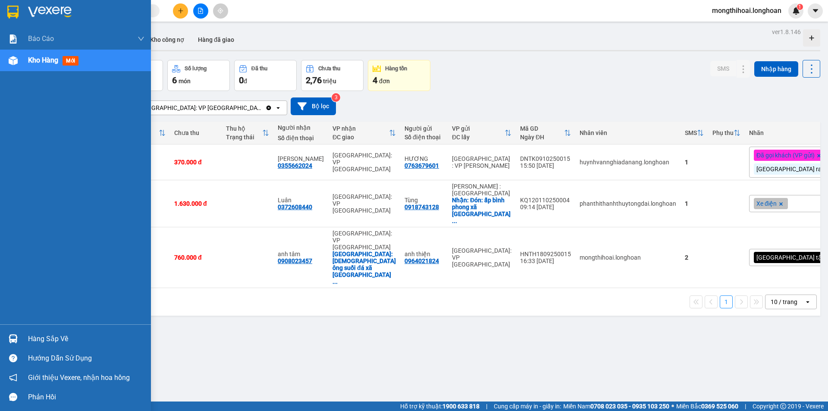
click at [2, 5] on div at bounding box center [75, 14] width 151 height 28
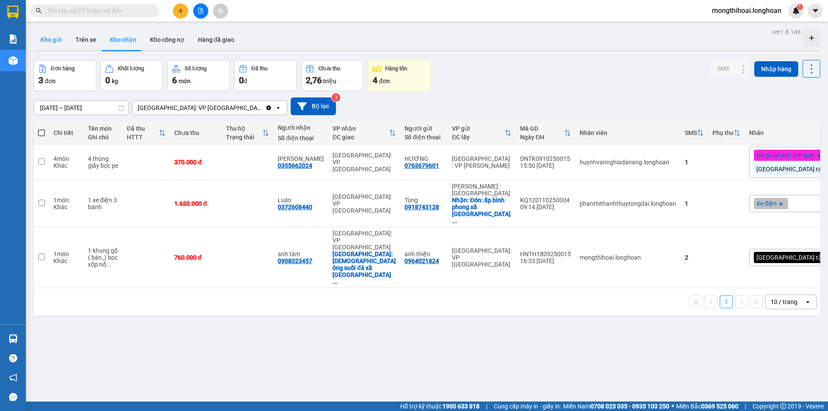
click at [49, 30] on button "Kho gửi" at bounding box center [51, 39] width 35 height 21
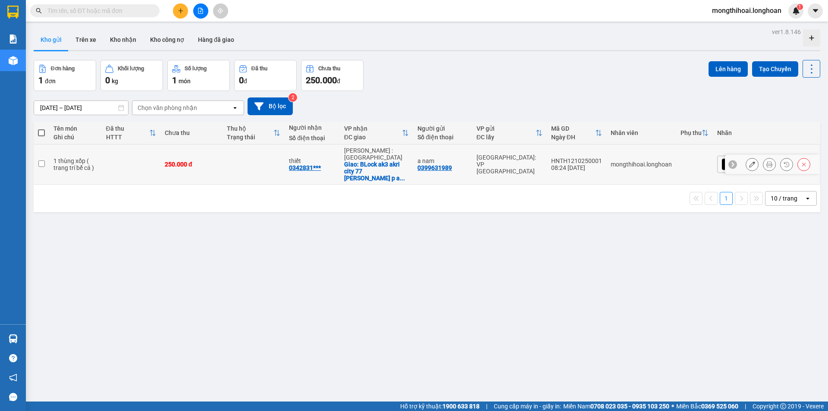
click at [767, 161] on icon at bounding box center [770, 164] width 6 height 6
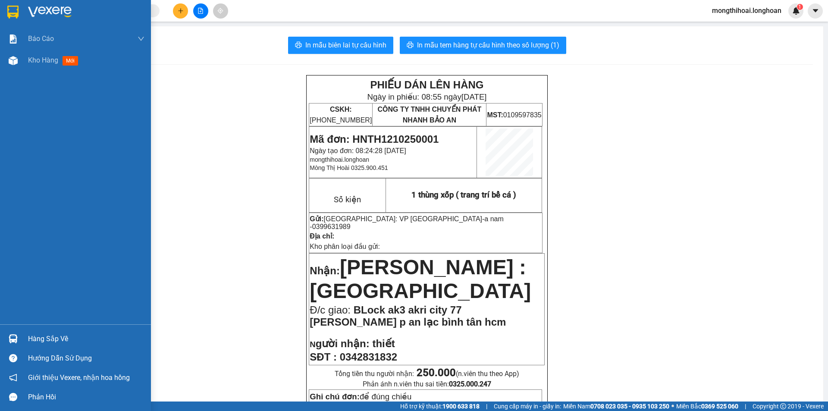
click at [3, 19] on div at bounding box center [75, 14] width 151 height 28
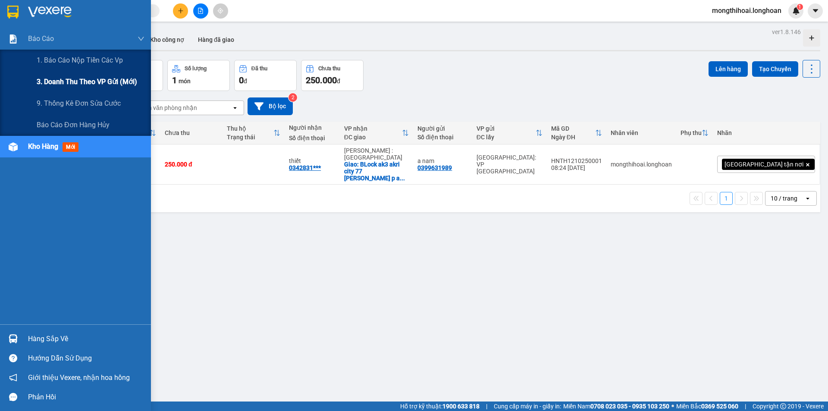
click at [110, 80] on span "3. Doanh Thu theo VP Gửi (mới)" at bounding box center [87, 81] width 101 height 11
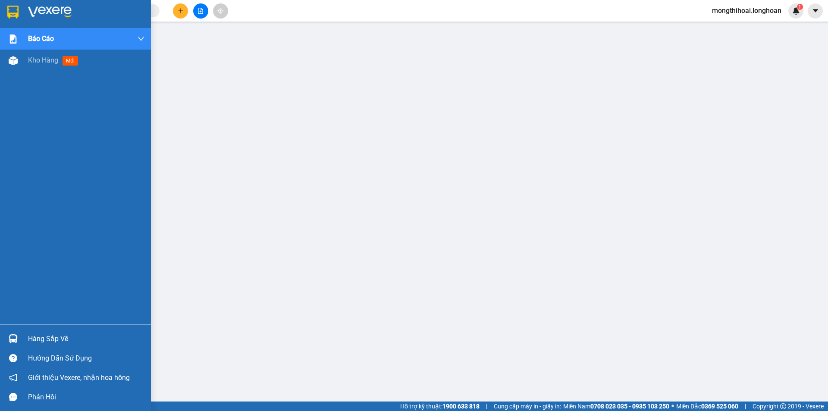
click at [8, 13] on img at bounding box center [12, 12] width 11 height 13
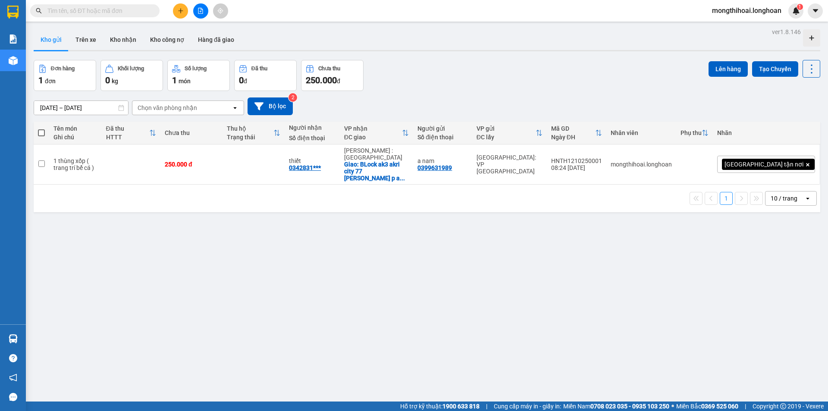
scroll to position [40, 0]
